Goal: Book appointment/travel/reservation

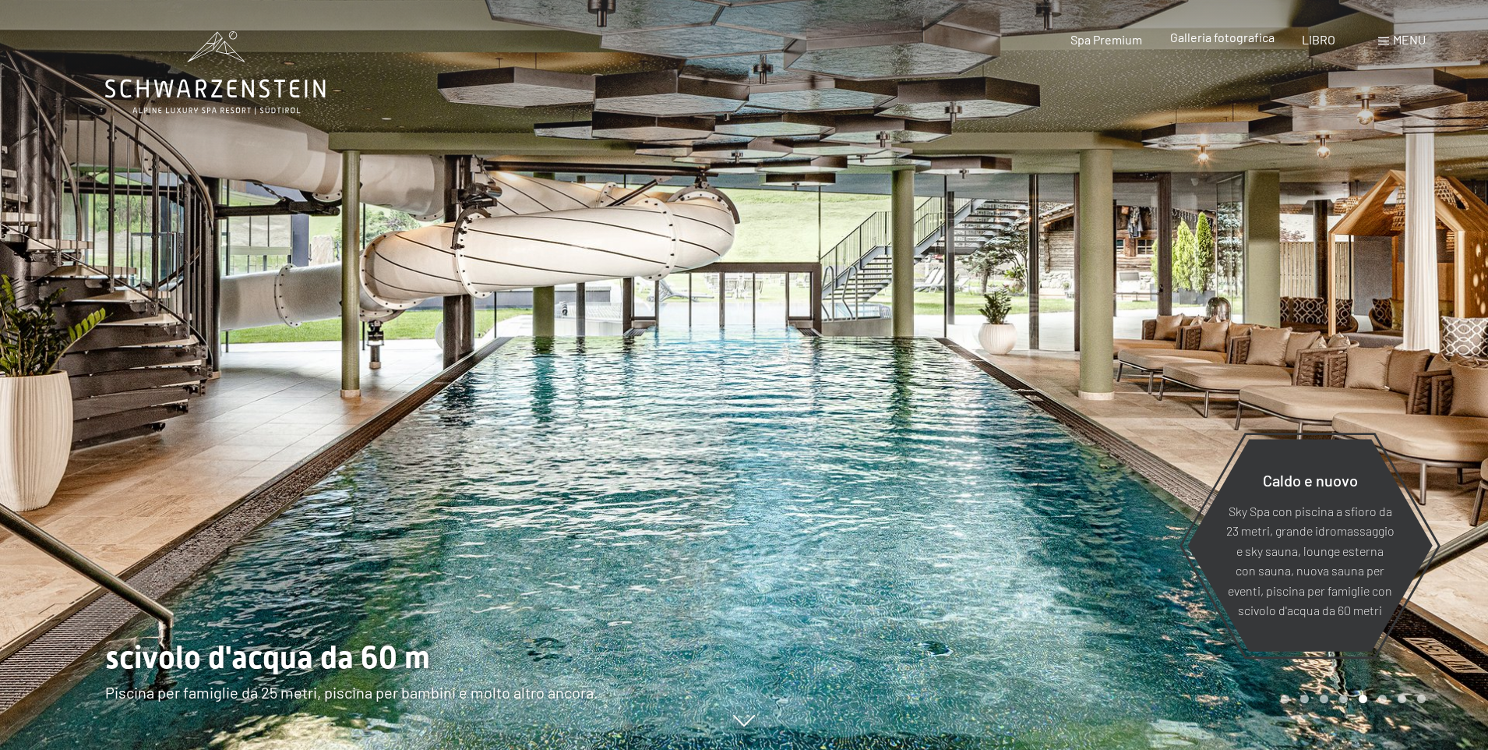
click at [1234, 46] on div "Galleria fotografica" at bounding box center [1222, 37] width 104 height 17
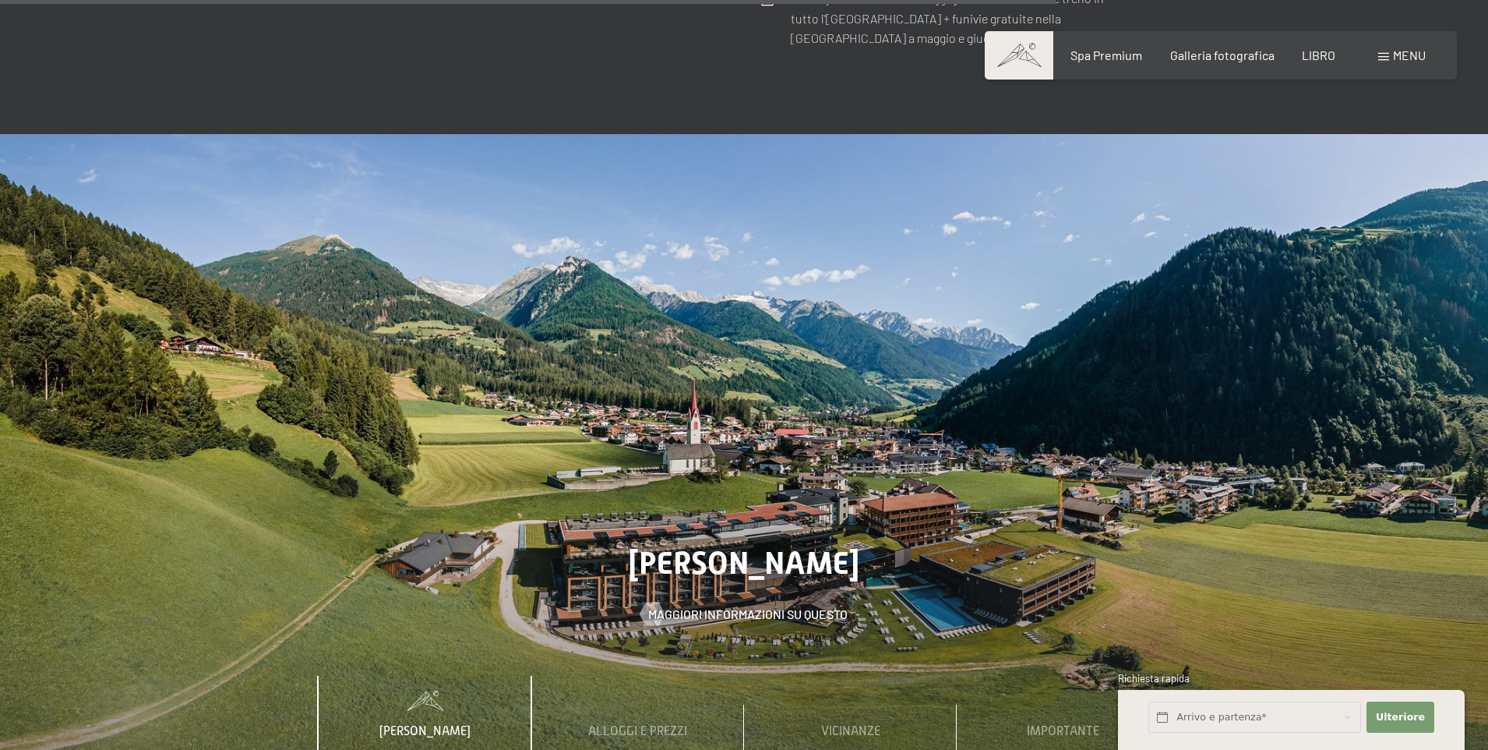
scroll to position [5738, 0]
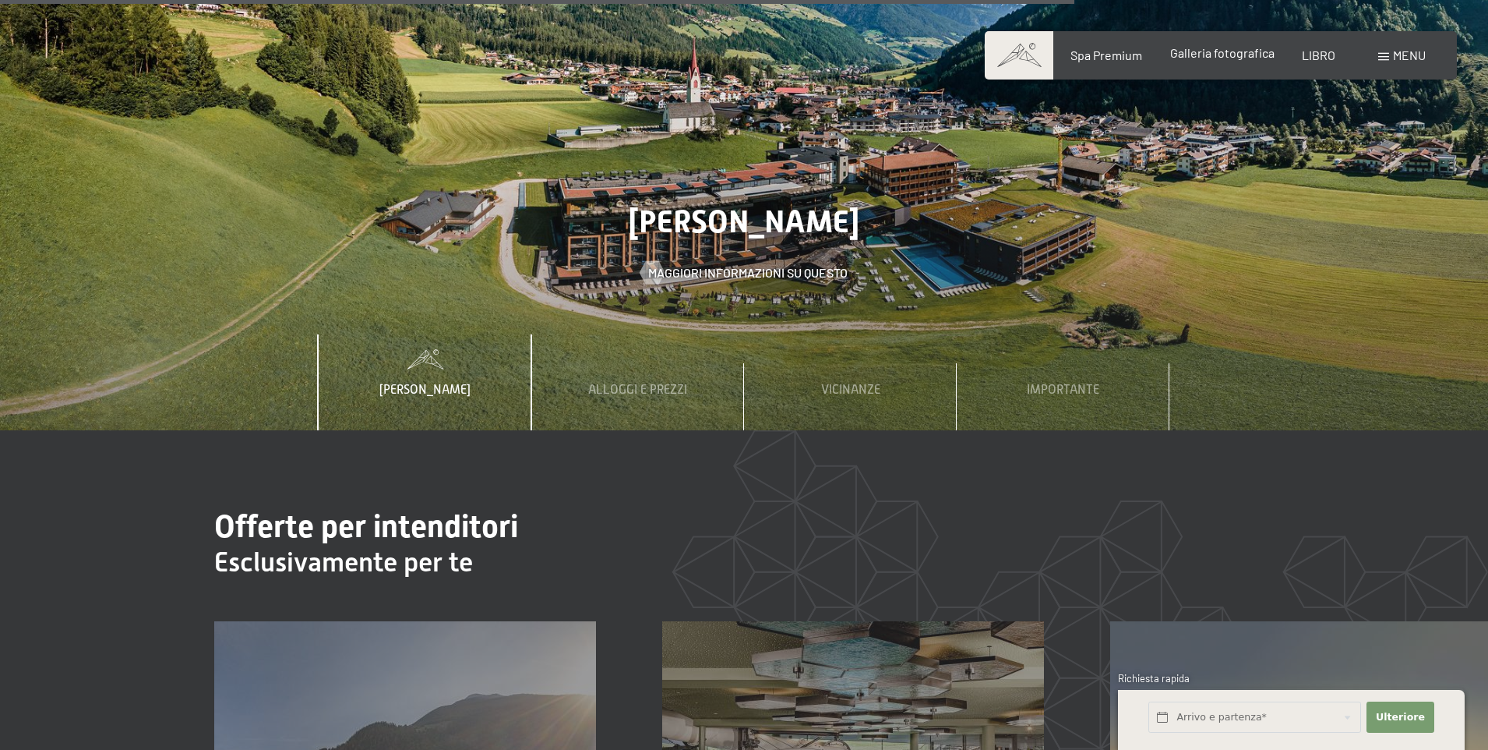
click at [1225, 58] on font "Galleria fotografica" at bounding box center [1222, 52] width 104 height 15
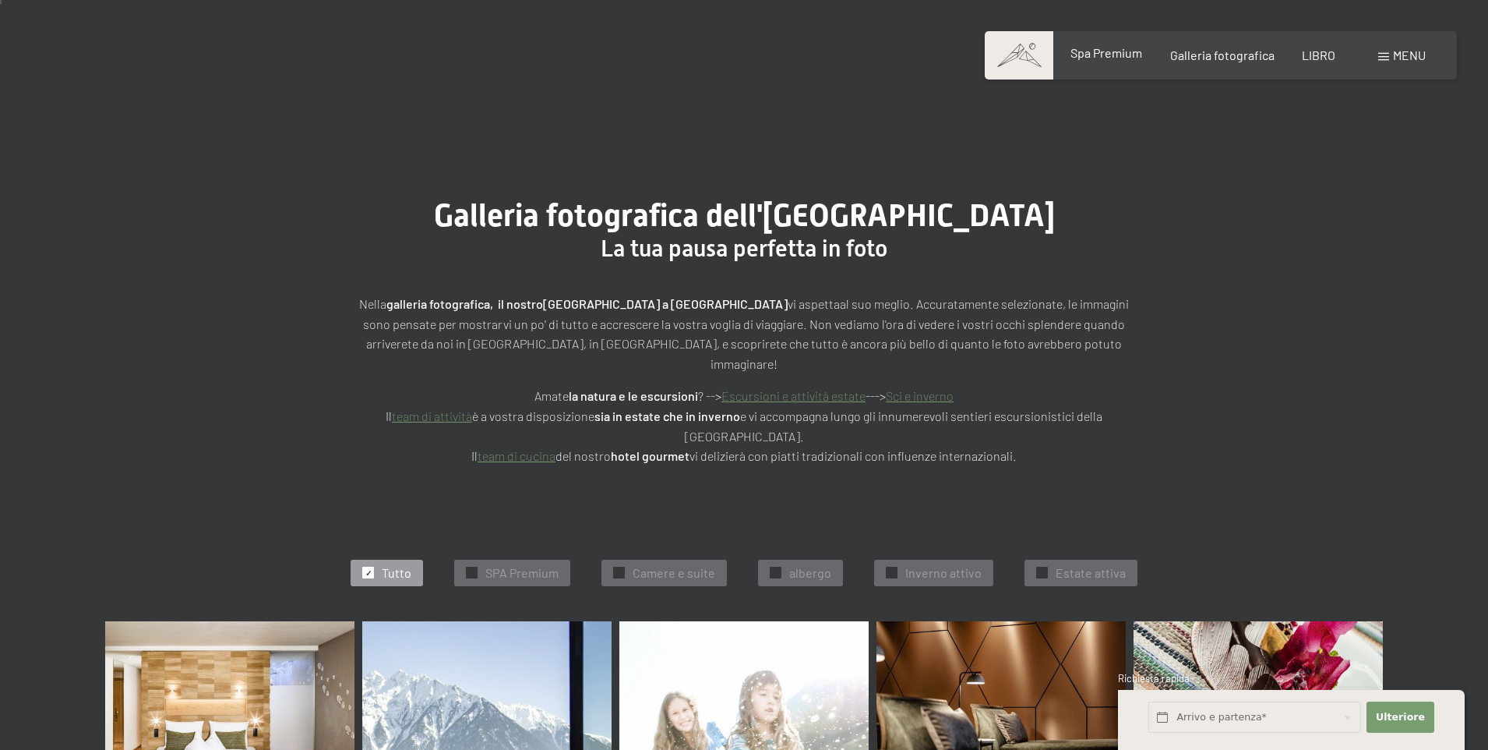
click at [1112, 47] on div "Libro Richieste Spa Premium Galleria fotografica LIBRO menu DI ESSO IT Buono Ga…" at bounding box center [1221, 55] width 410 height 17
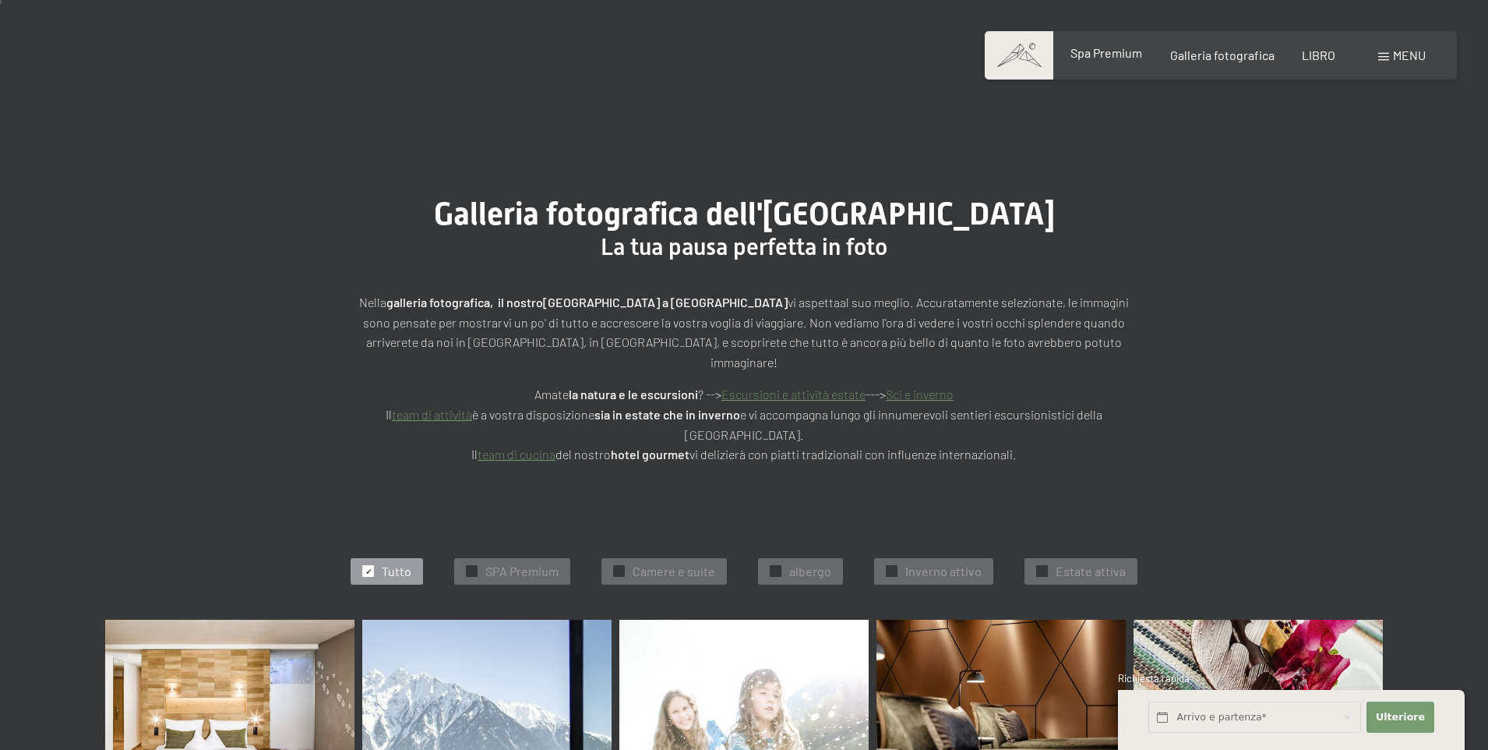
click at [1110, 53] on font "Spa Premium" at bounding box center [1107, 52] width 72 height 15
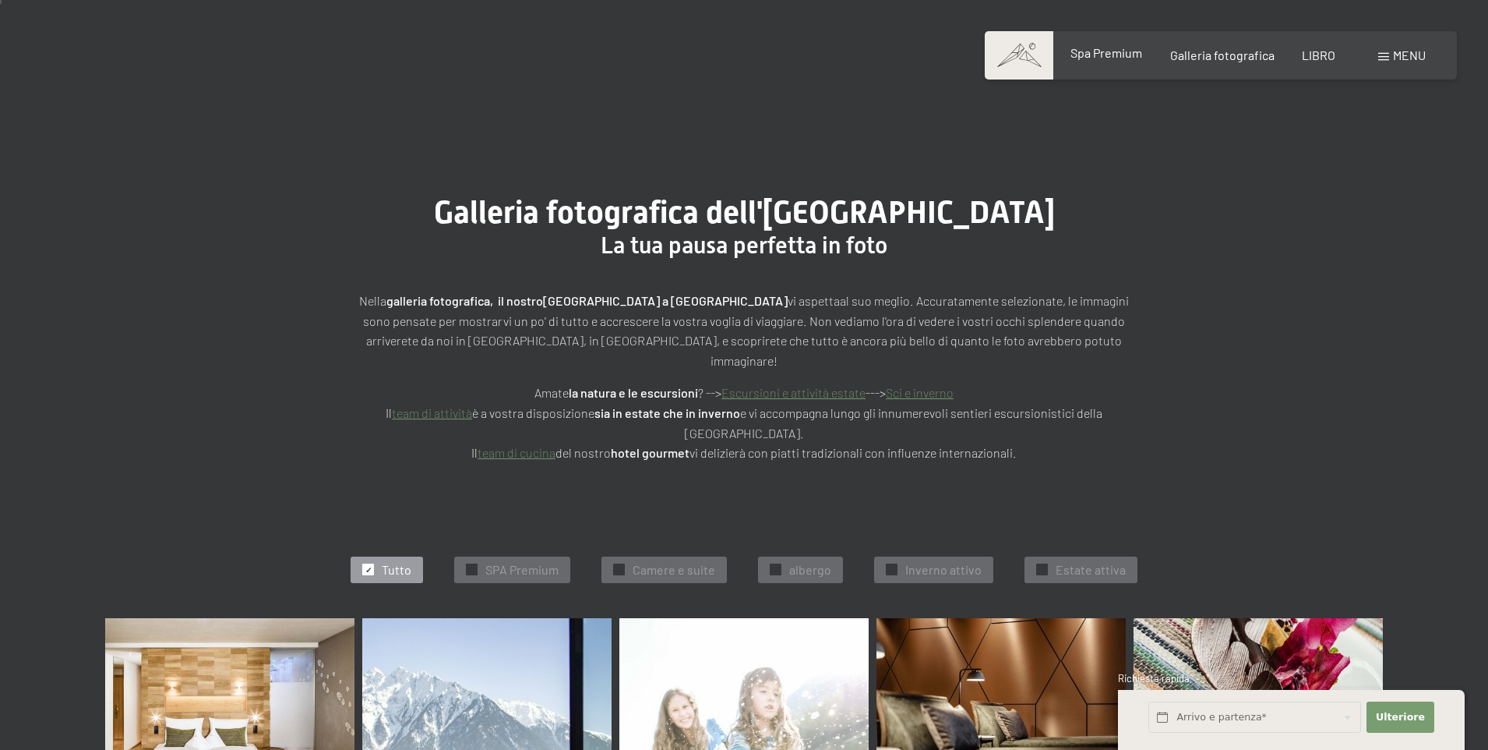
scroll to position [21, 0]
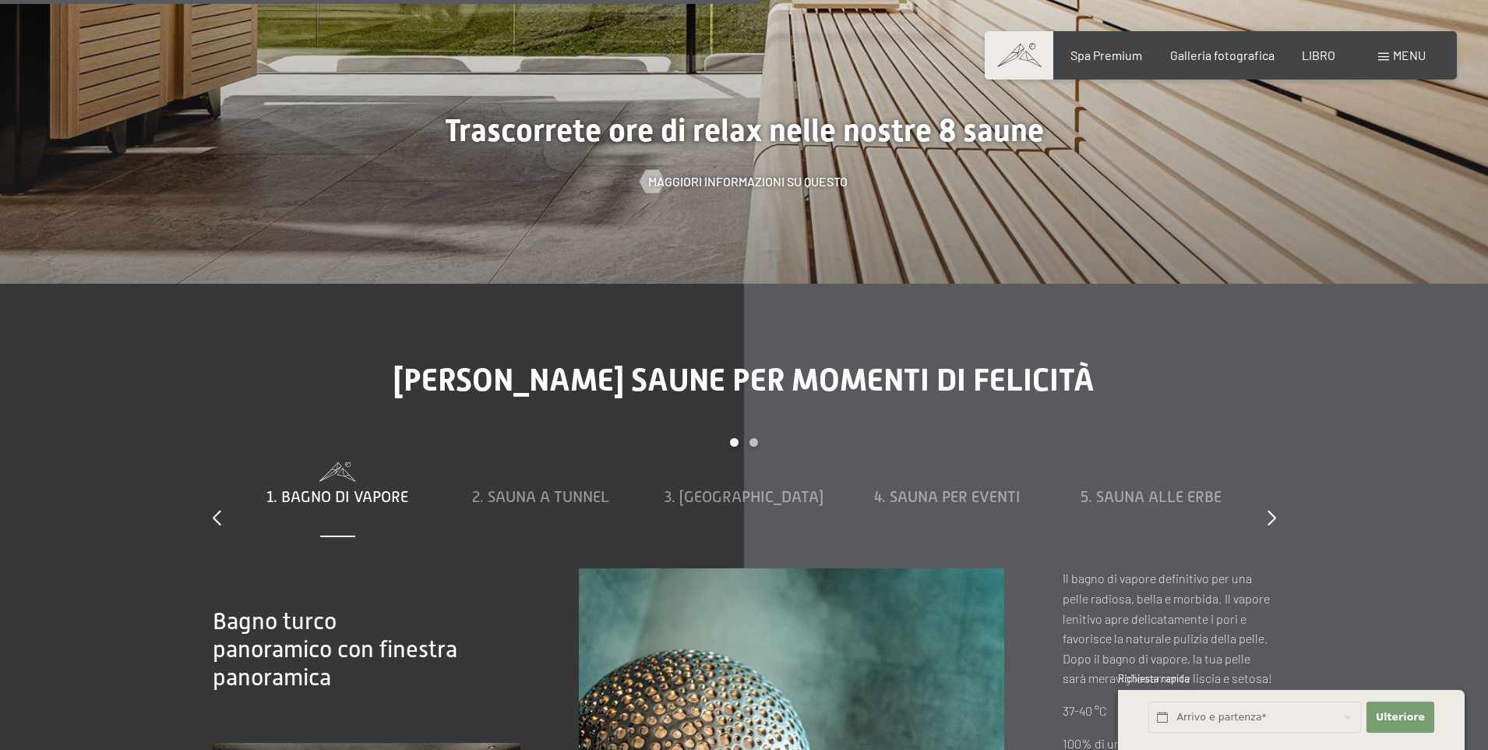
scroll to position [3821, 0]
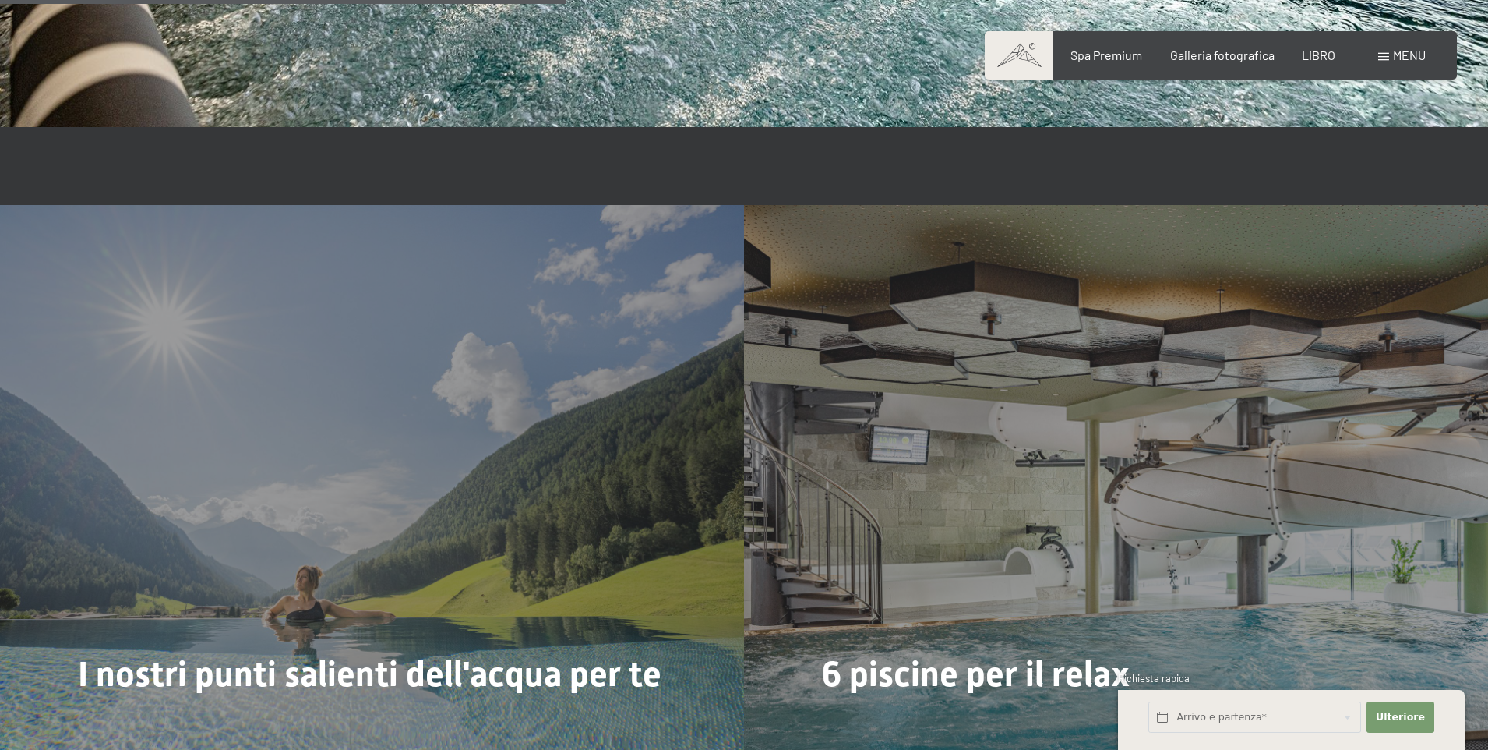
click at [1425, 55] on font "menu" at bounding box center [1409, 55] width 33 height 15
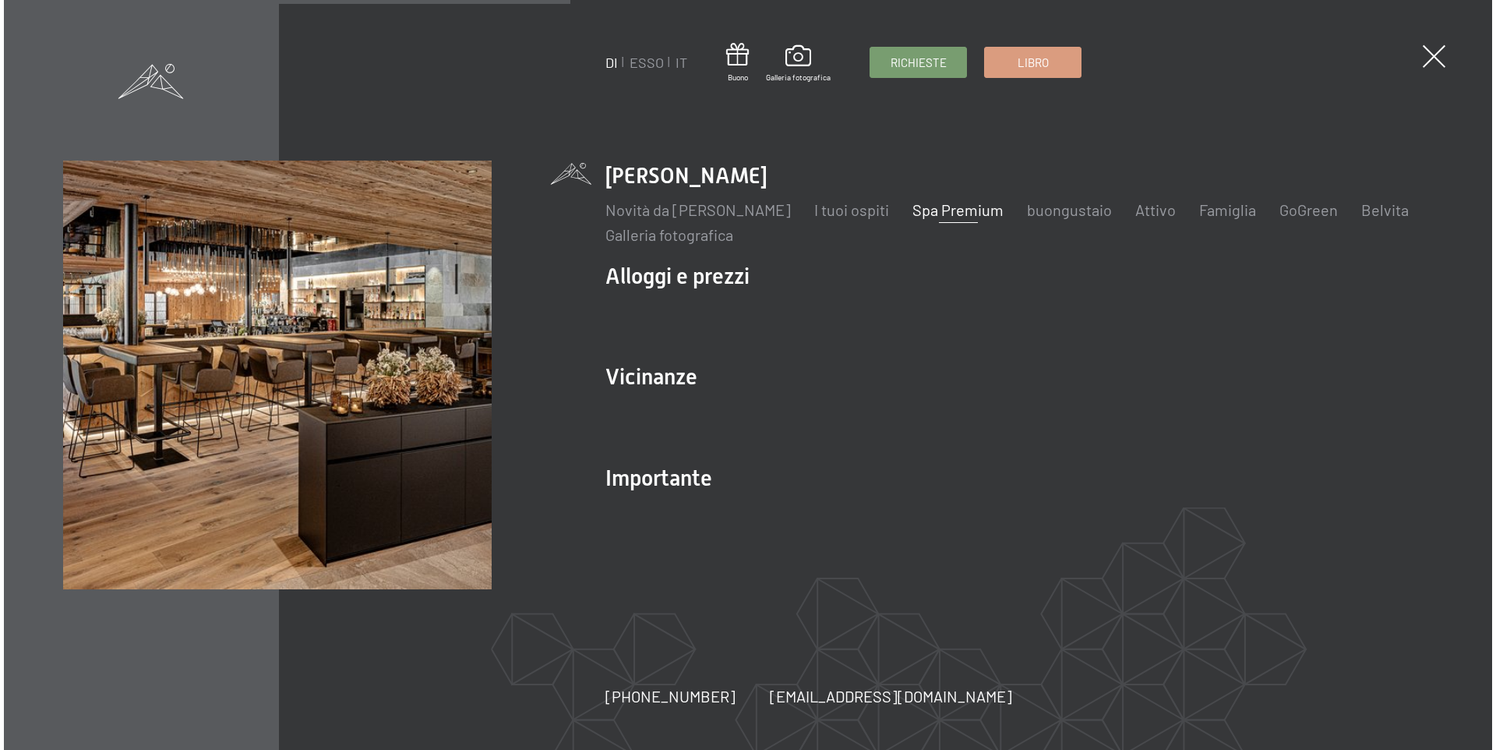
scroll to position [3826, 0]
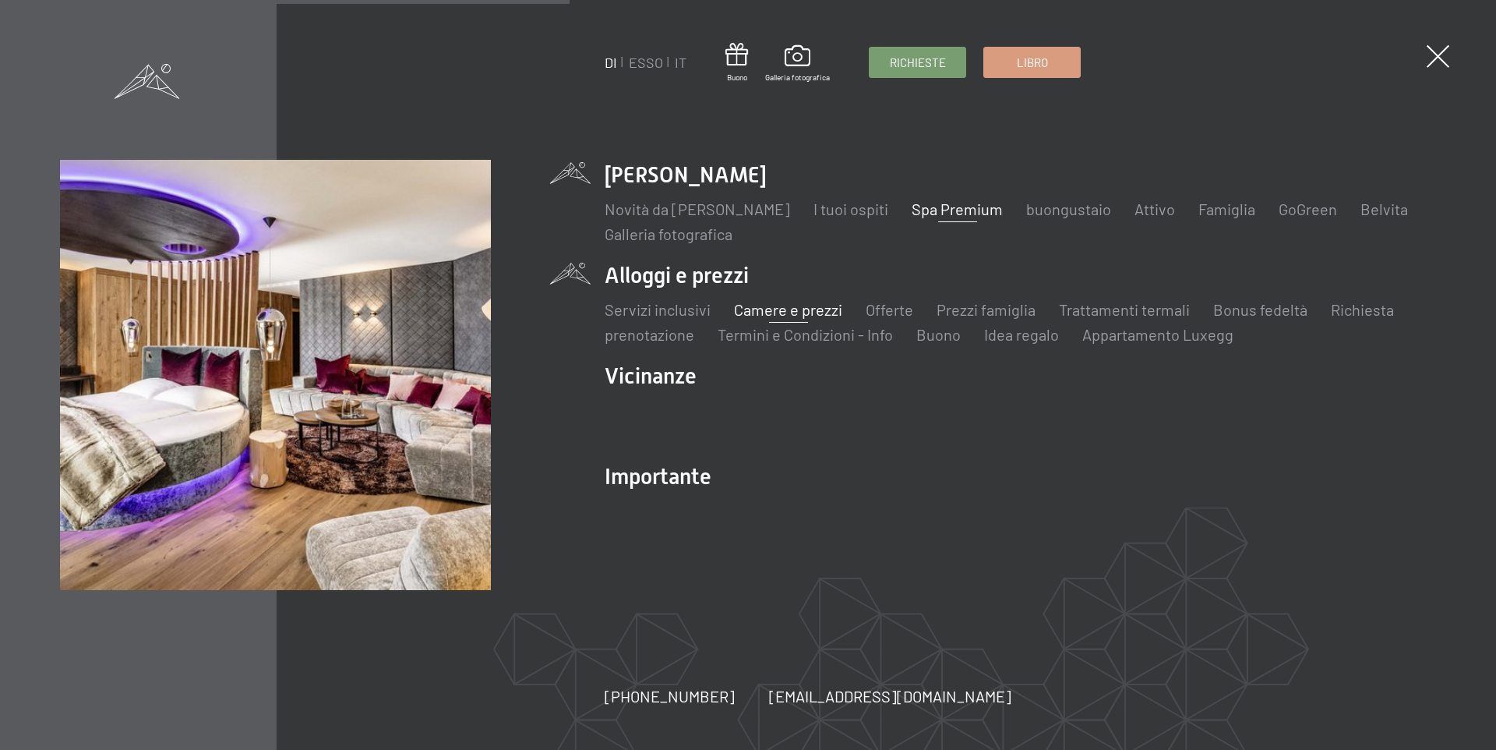
click at [811, 316] on font "Camere e prezzi" at bounding box center [788, 309] width 108 height 19
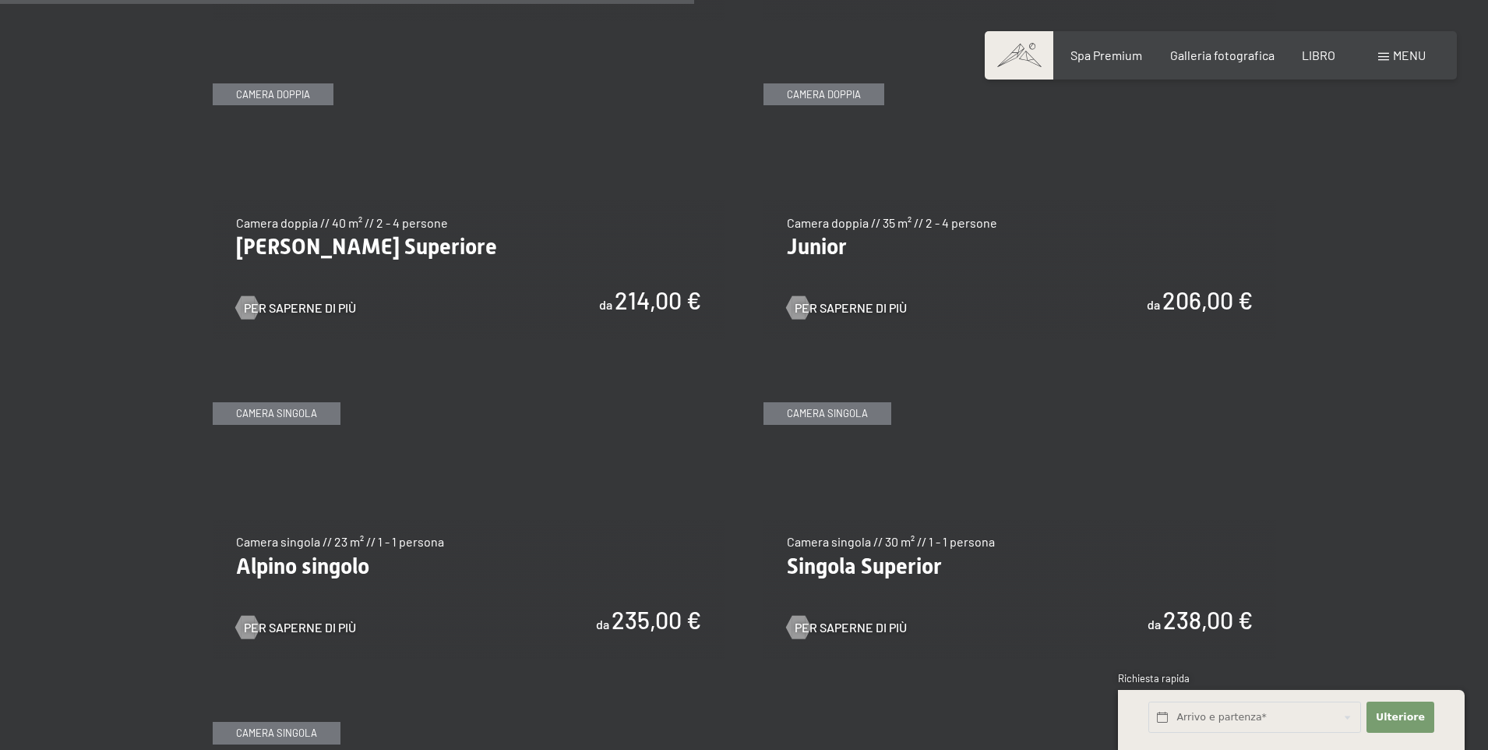
scroll to position [2268, 0]
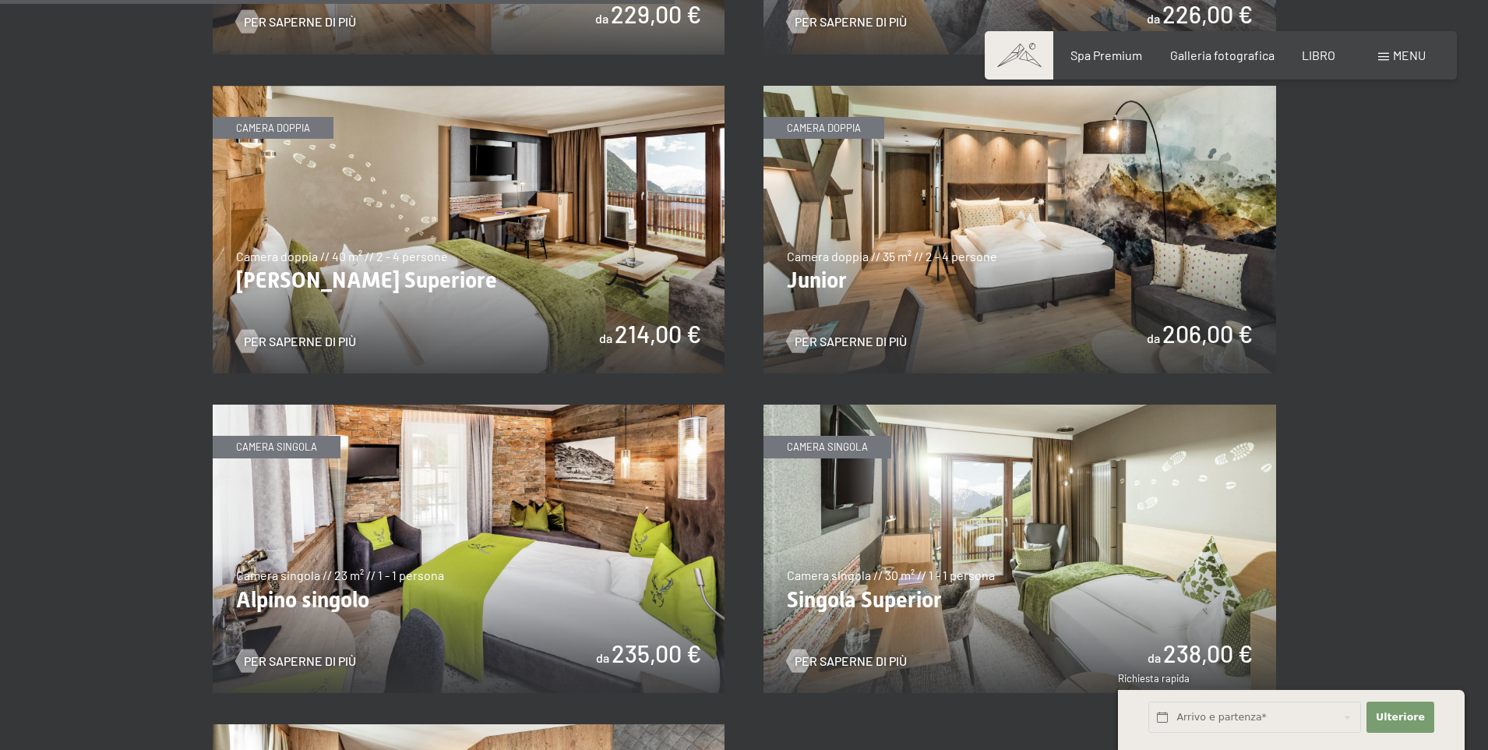
click at [1018, 270] on img at bounding box center [1020, 230] width 513 height 288
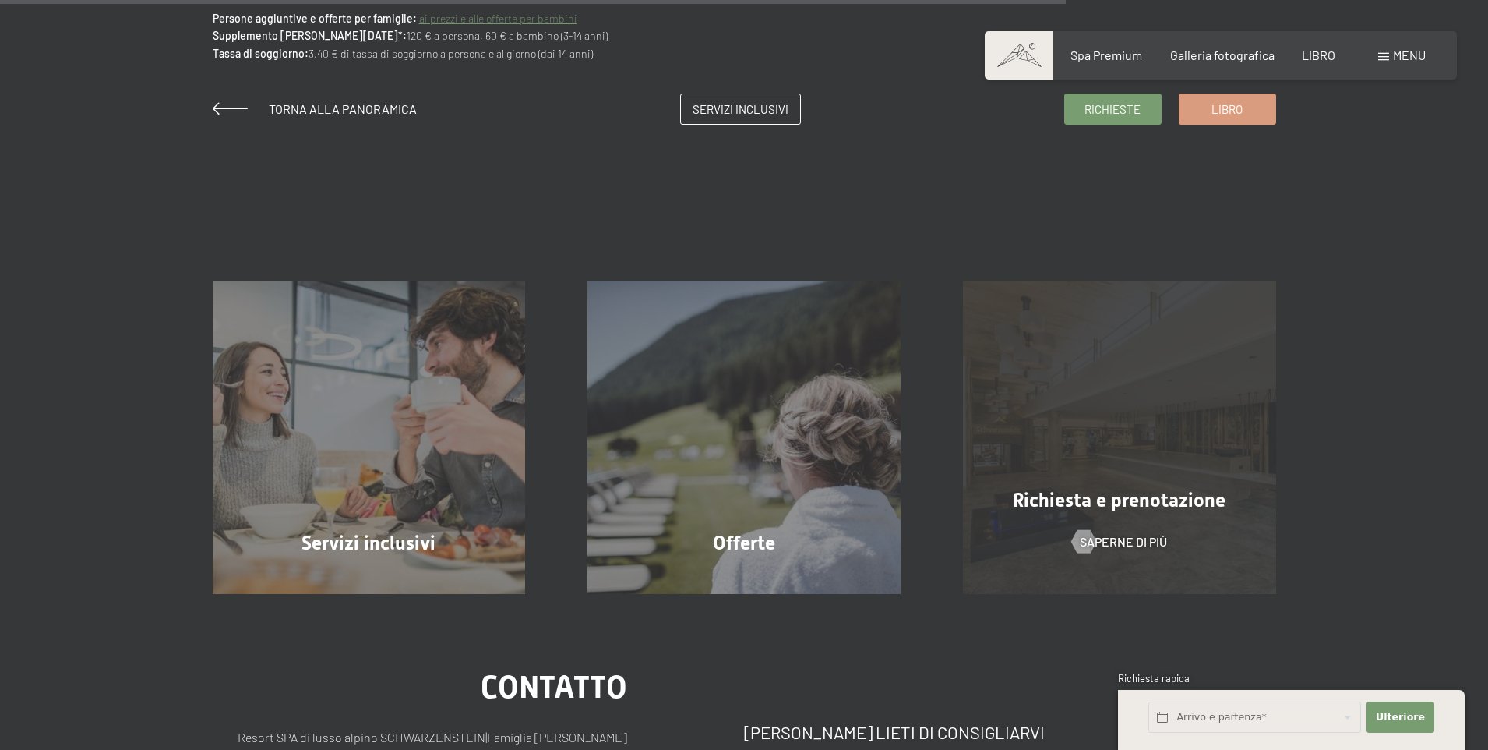
scroll to position [1472, 0]
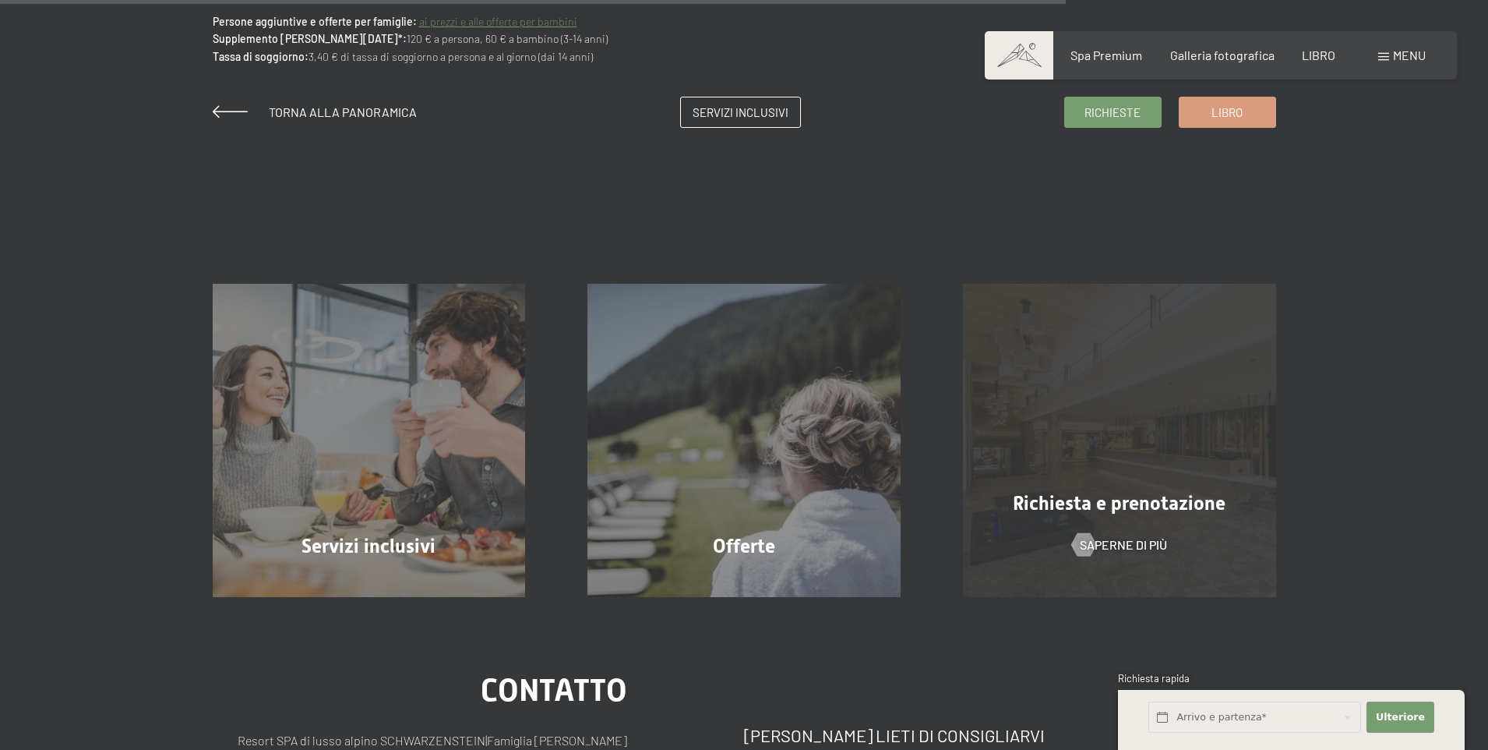
click at [1144, 493] on font "Richiesta e prenotazione" at bounding box center [1119, 503] width 213 height 23
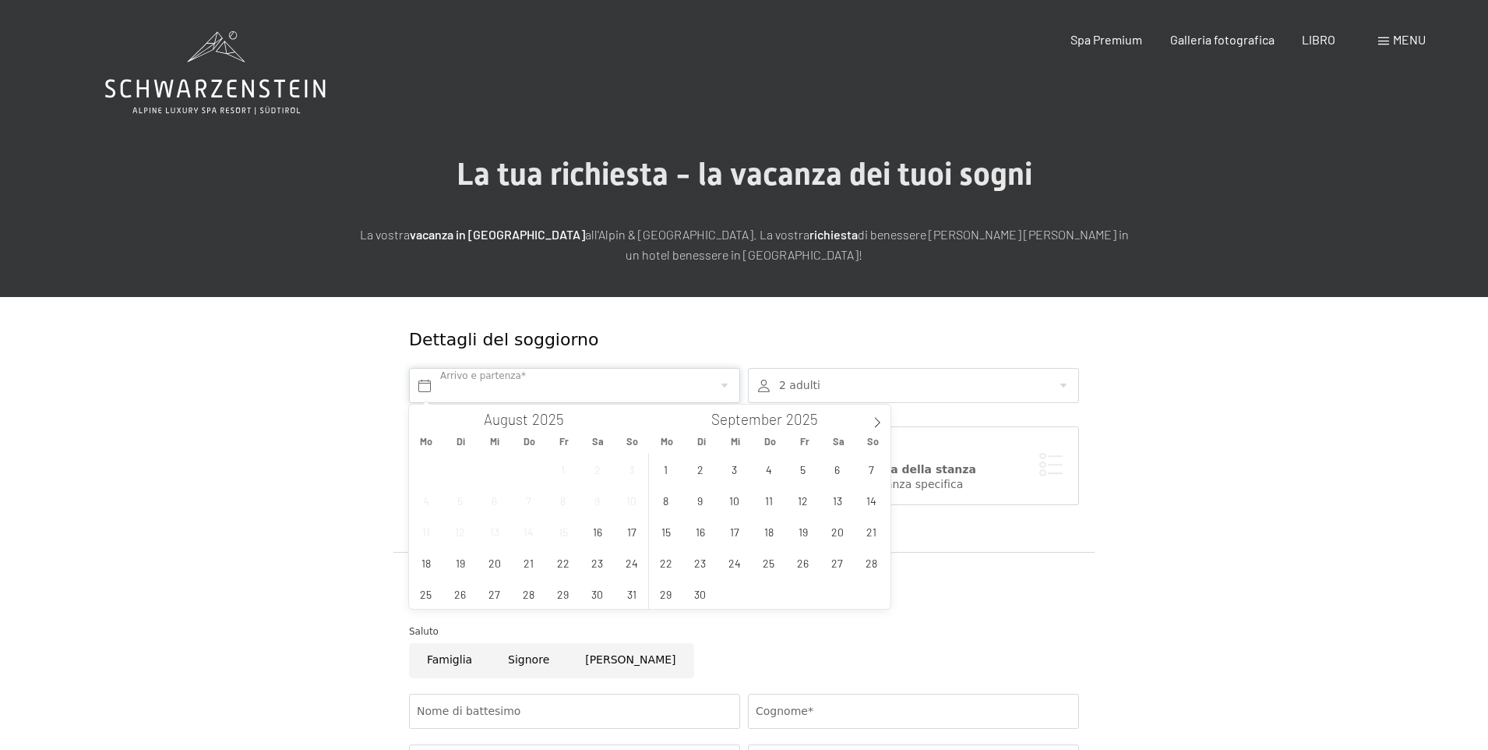
click at [538, 393] on input "text" at bounding box center [574, 385] width 331 height 35
click at [878, 421] on icon at bounding box center [877, 422] width 11 height 11
click at [875, 421] on icon at bounding box center [877, 422] width 11 height 11
click at [665, 505] on span "8" at bounding box center [666, 500] width 30 height 30
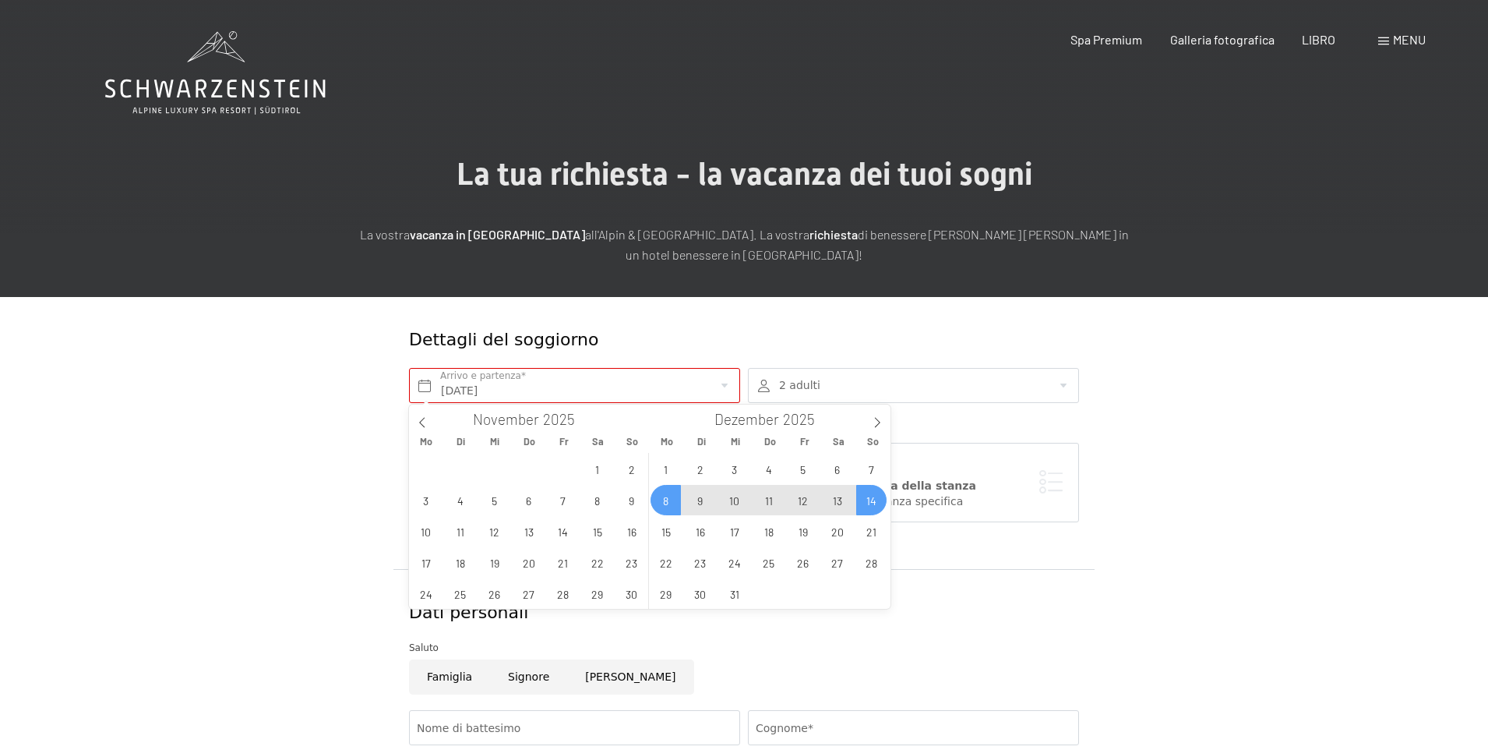
click at [876, 499] on span "14" at bounding box center [871, 500] width 30 height 30
type input "[DATE] - So. [DATE]"
